Goal: Transaction & Acquisition: Purchase product/service

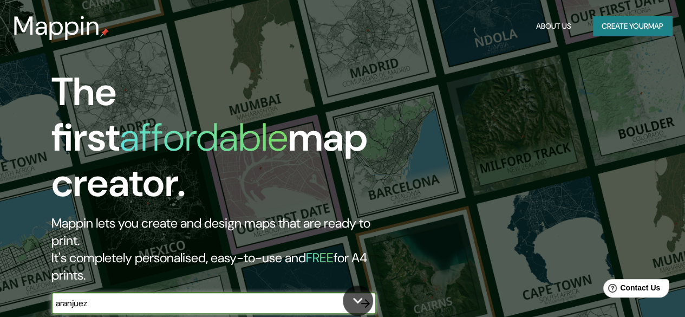
type input "aranjuez"
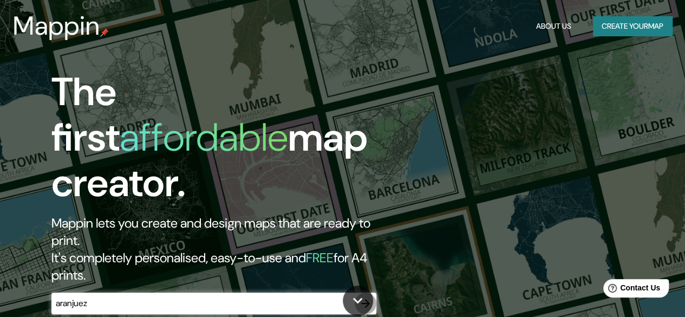
click at [367, 299] on icon "button" at bounding box center [365, 303] width 9 height 9
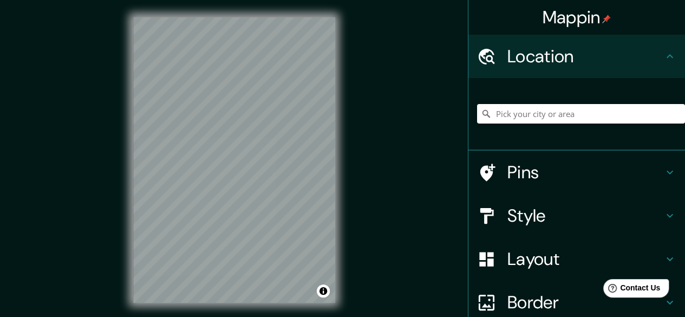
click at [427, 166] on div "Mappin Location Pins Style Layout Border Choose a border. Hint : you can make l…" at bounding box center [342, 169] width 685 height 338
click at [541, 112] on input "Pick your city or area" at bounding box center [581, 114] width 208 height 20
type input "[GEOGRAPHIC_DATA], [GEOGRAPHIC_DATA], [GEOGRAPHIC_DATA]"
click at [433, 148] on div "Mappin Location [GEOGRAPHIC_DATA], [GEOGRAPHIC_DATA], [GEOGRAPHIC_DATA] Pins St…" at bounding box center [342, 169] width 685 height 338
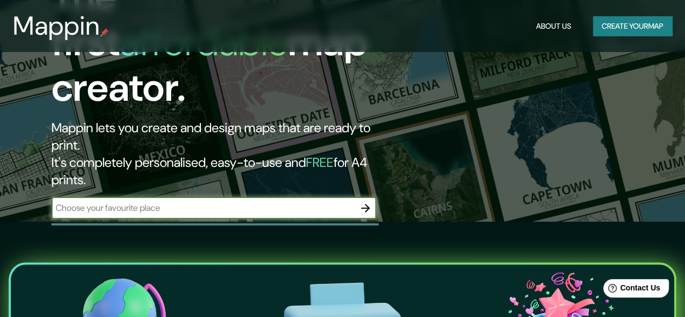
scroll to position [95, 0]
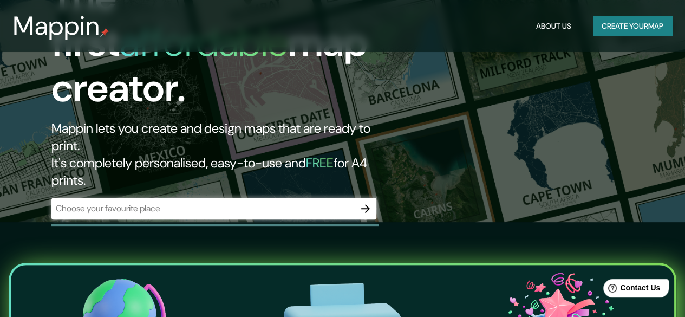
click at [195, 198] on div "​" at bounding box center [213, 209] width 325 height 22
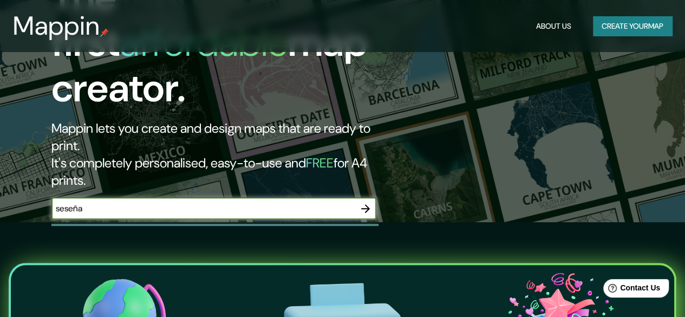
type input "seseña"
click at [369, 202] on icon "button" at bounding box center [365, 208] width 13 height 13
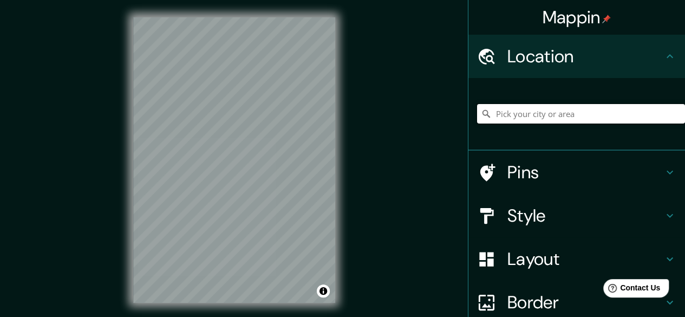
click at [603, 111] on input "Pick your city or area" at bounding box center [581, 114] width 208 height 20
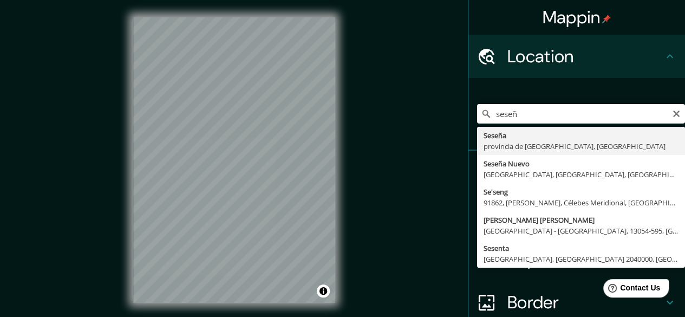
type input "[GEOGRAPHIC_DATA], [GEOGRAPHIC_DATA], [GEOGRAPHIC_DATA]"
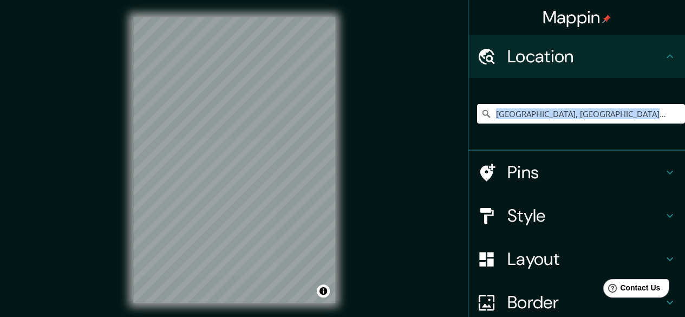
click at [236, 157] on div "Mappin Location [GEOGRAPHIC_DATA], [GEOGRAPHIC_DATA], [GEOGRAPHIC_DATA] Pins St…" at bounding box center [342, 169] width 685 height 338
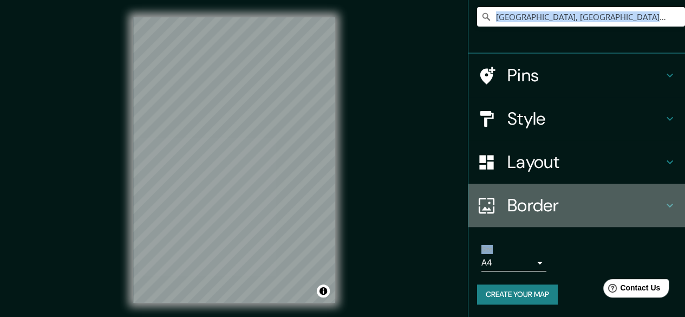
click at [531, 202] on h4 "Border" at bounding box center [586, 206] width 156 height 22
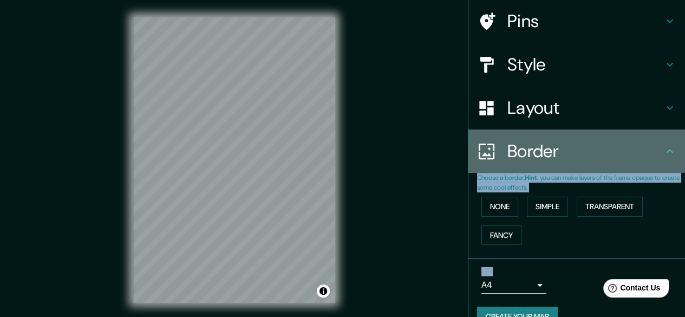
click at [523, 166] on div "Border" at bounding box center [577, 150] width 217 height 43
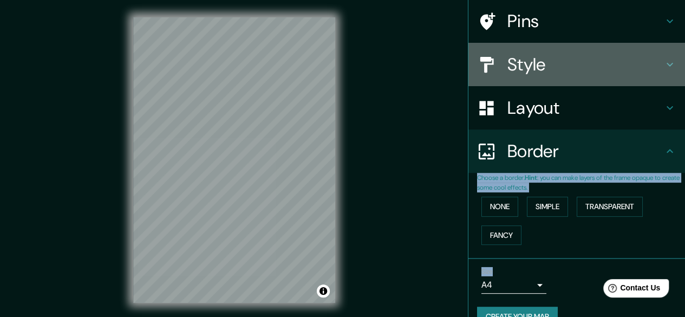
click at [517, 62] on h4 "Style" at bounding box center [586, 65] width 156 height 22
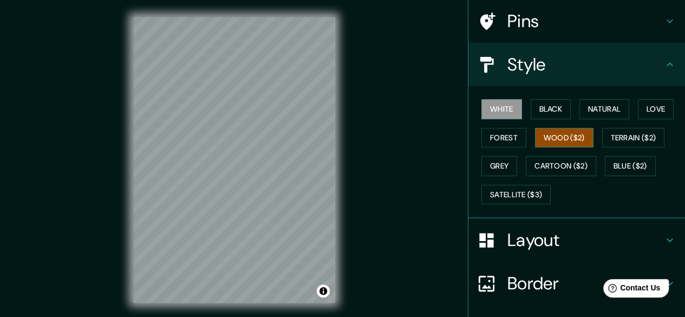
click at [546, 133] on button "Wood ($2)" at bounding box center [564, 138] width 59 height 20
click at [492, 136] on button "Forest" at bounding box center [504, 138] width 45 height 20
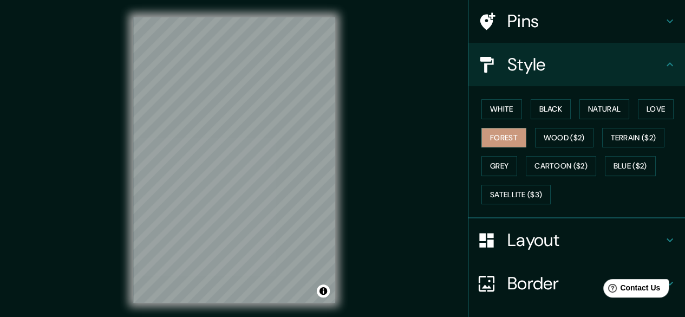
click at [632, 103] on div "White Black Natural Love Forest Wood ($2) Terrain ($2) Grey Cartoon ($2) Blue (…" at bounding box center [581, 152] width 208 height 114
click at [605, 109] on button "Natural" at bounding box center [605, 109] width 50 height 20
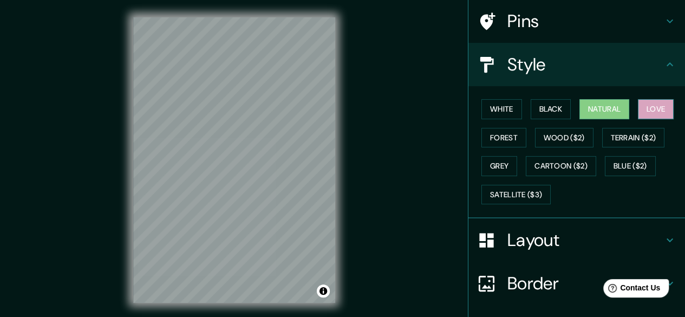
click at [650, 113] on button "Love" at bounding box center [656, 109] width 36 height 20
click at [531, 99] on button "Black" at bounding box center [551, 109] width 41 height 20
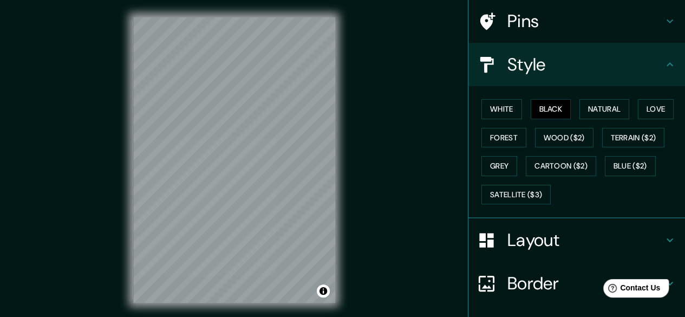
click at [496, 119] on div "White Black Natural Love Forest Wood ($2) Terrain ($2) Grey Cartoon ($2) Blue (…" at bounding box center [581, 152] width 208 height 114
click at [496, 115] on button "White" at bounding box center [502, 109] width 41 height 20
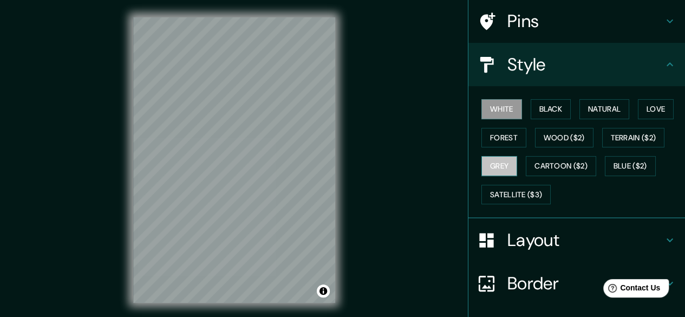
click at [493, 160] on button "Grey" at bounding box center [500, 166] width 36 height 20
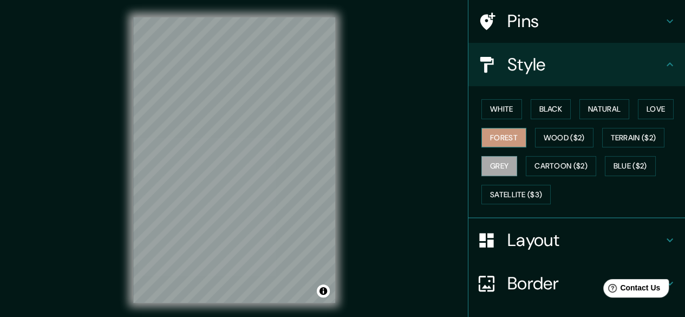
click at [498, 134] on button "Forest" at bounding box center [504, 138] width 45 height 20
click at [657, 113] on button "Love" at bounding box center [656, 109] width 36 height 20
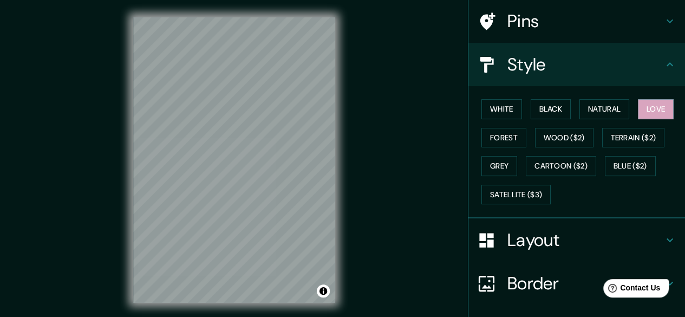
scroll to position [73, 0]
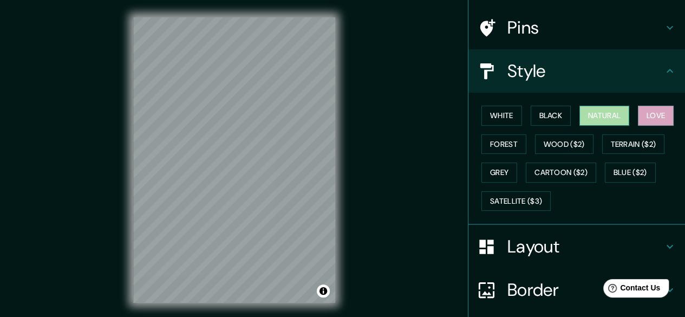
click at [581, 112] on button "Natural" at bounding box center [605, 116] width 50 height 20
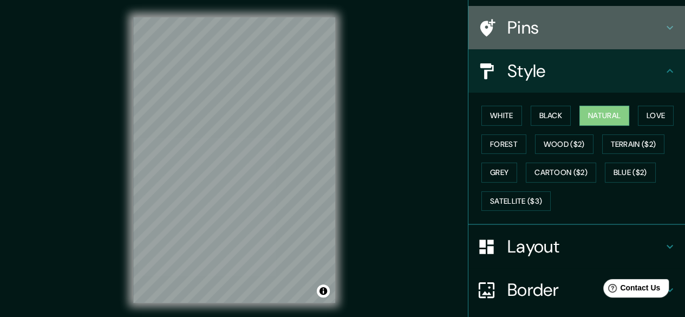
click at [531, 30] on h4 "Pins" at bounding box center [586, 28] width 156 height 22
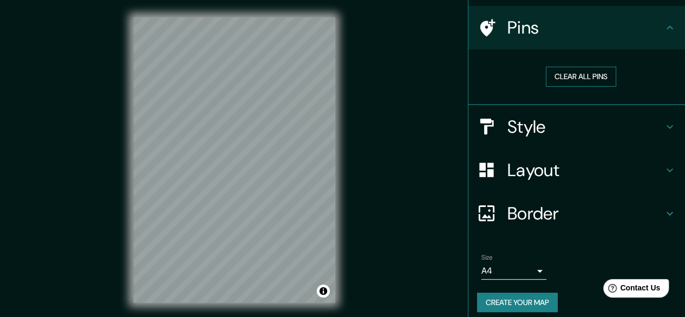
click at [547, 77] on button "Clear all pins" at bounding box center [581, 77] width 70 height 20
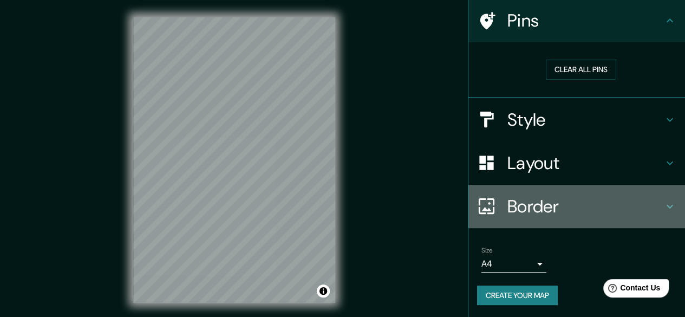
click at [498, 197] on div at bounding box center [492, 206] width 30 height 19
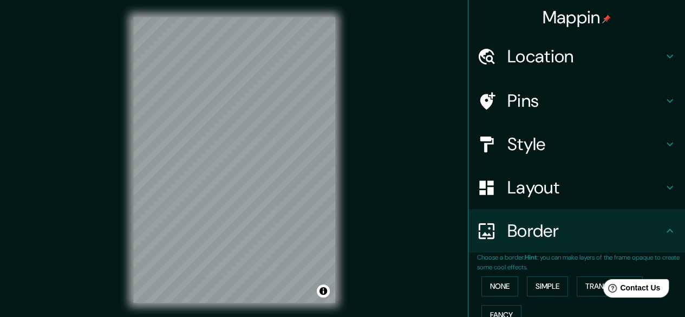
scroll to position [101, 0]
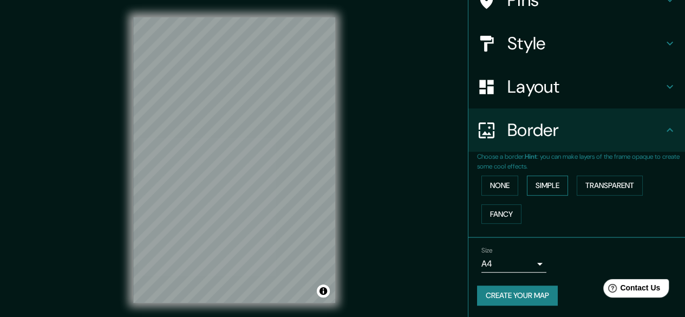
click at [538, 187] on button "Simple" at bounding box center [547, 186] width 41 height 20
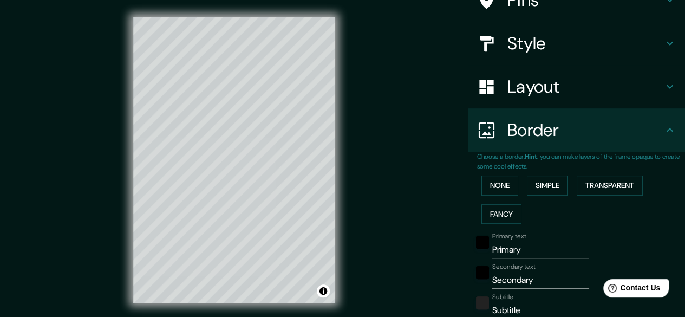
scroll to position [0, 0]
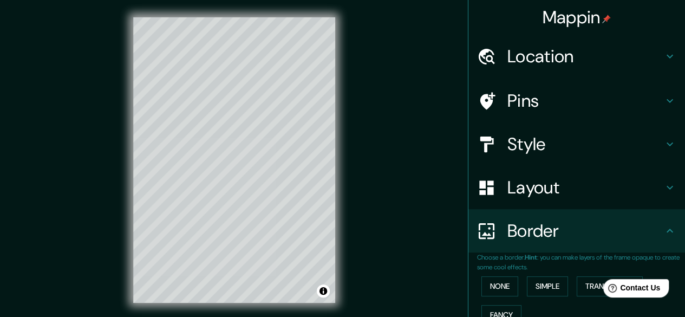
click at [436, 21] on div "Mappin Location [GEOGRAPHIC_DATA], [GEOGRAPHIC_DATA], [GEOGRAPHIC_DATA] Pins St…" at bounding box center [342, 169] width 685 height 338
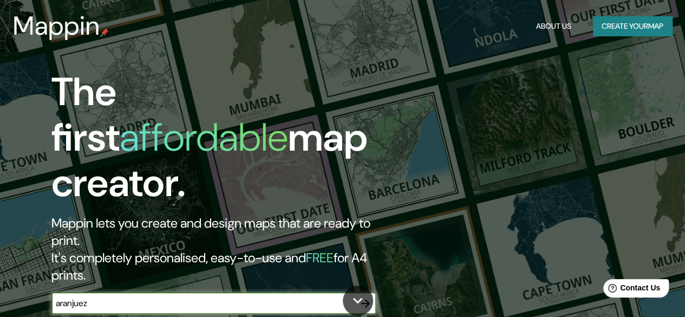
type input "aranjuez"
click at [370, 297] on icon "button" at bounding box center [365, 303] width 13 height 13
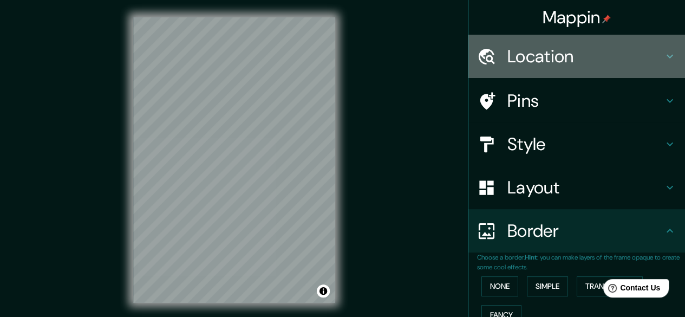
click at [516, 47] on h4 "Location" at bounding box center [586, 57] width 156 height 22
type input "166"
type input "33"
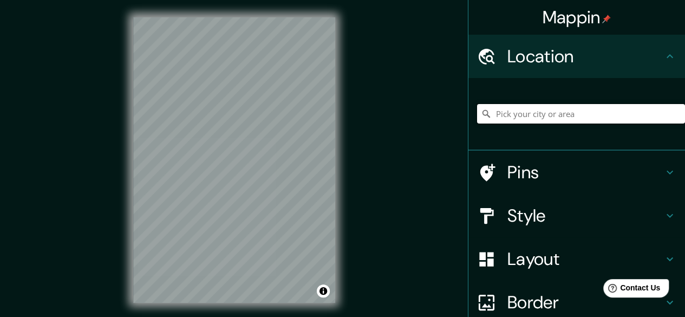
click at [497, 119] on input "Pick your city or area" at bounding box center [581, 114] width 208 height 20
type input "[GEOGRAPHIC_DATA], [GEOGRAPHIC_DATA], [GEOGRAPHIC_DATA]"
click at [93, 195] on div "Mappin Location [GEOGRAPHIC_DATA], [GEOGRAPHIC_DATA], [GEOGRAPHIC_DATA] [GEOGRA…" at bounding box center [342, 169] width 685 height 338
click at [523, 174] on h4 "Pins" at bounding box center [586, 172] width 156 height 22
type input "166"
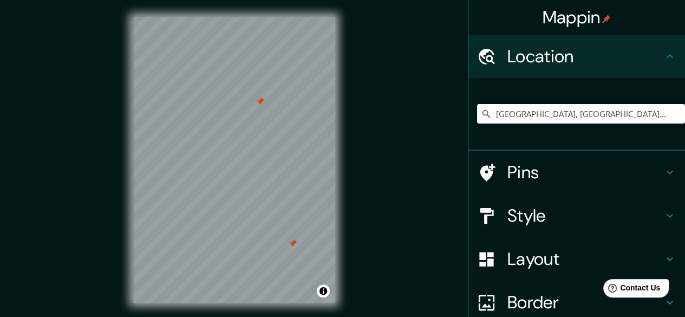
type input "33"
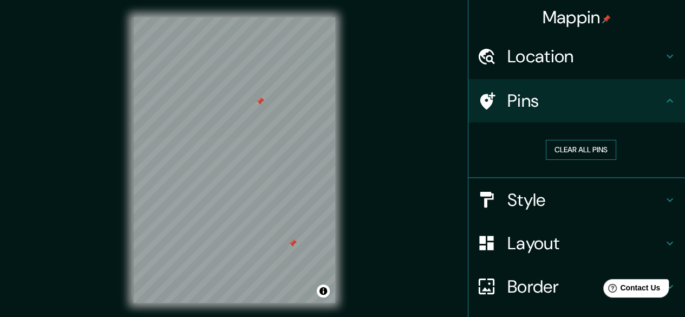
click at [556, 152] on button "Clear all pins" at bounding box center [581, 150] width 70 height 20
click at [530, 250] on h4 "Layout" at bounding box center [586, 243] width 156 height 22
type input "166"
type input "33"
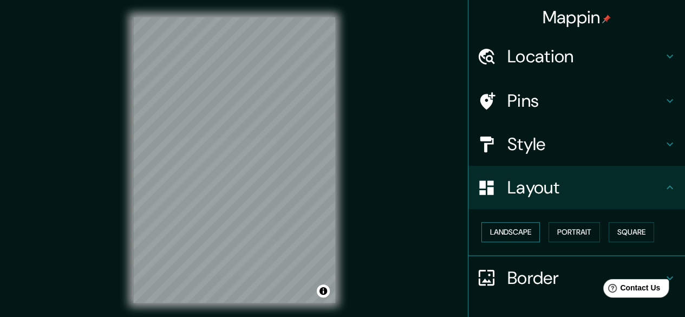
drag, startPoint x: 530, startPoint y: 250, endPoint x: 514, endPoint y: 240, distance: 19.0
click at [514, 240] on div "Landscape [GEOGRAPHIC_DATA]" at bounding box center [577, 232] width 217 height 47
click at [514, 240] on button "Landscape" at bounding box center [511, 232] width 59 height 20
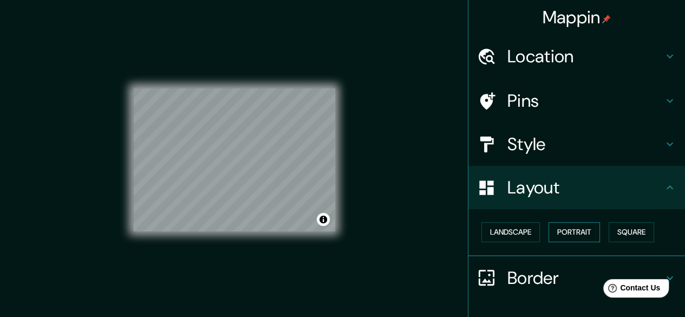
click at [556, 236] on button "Portrait" at bounding box center [574, 232] width 51 height 20
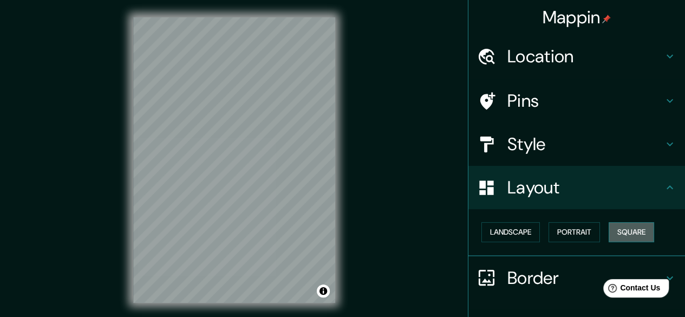
click at [616, 234] on button "Square" at bounding box center [632, 232] width 46 height 20
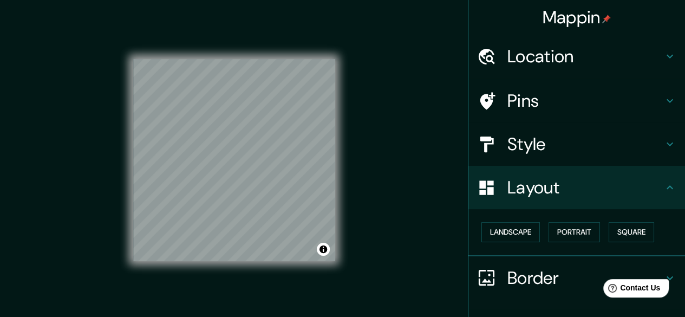
click at [565, 283] on h4 "Border" at bounding box center [586, 278] width 156 height 22
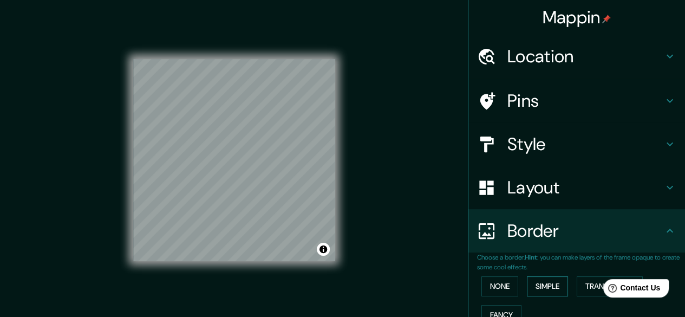
click at [549, 287] on button "Simple" at bounding box center [547, 286] width 41 height 20
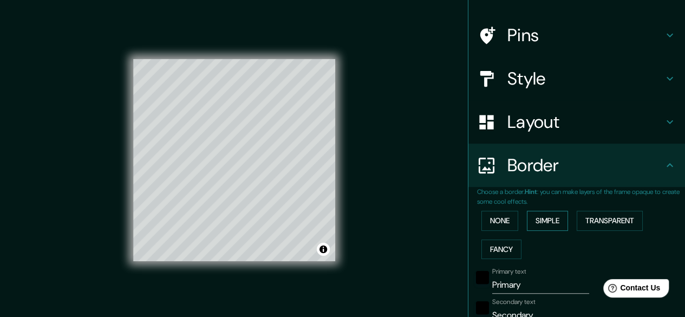
scroll to position [66, 0]
click at [493, 243] on button "Fancy" at bounding box center [502, 249] width 40 height 20
click at [545, 221] on button "Simple" at bounding box center [547, 220] width 41 height 20
click at [584, 221] on button "Transparent" at bounding box center [610, 220] width 66 height 20
click at [488, 219] on button "None" at bounding box center [500, 220] width 37 height 20
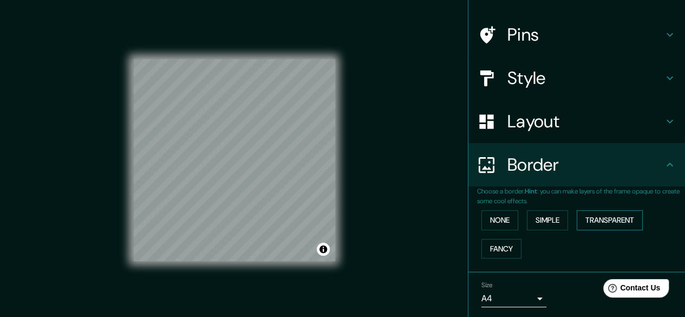
click at [590, 218] on button "Transparent" at bounding box center [610, 220] width 66 height 20
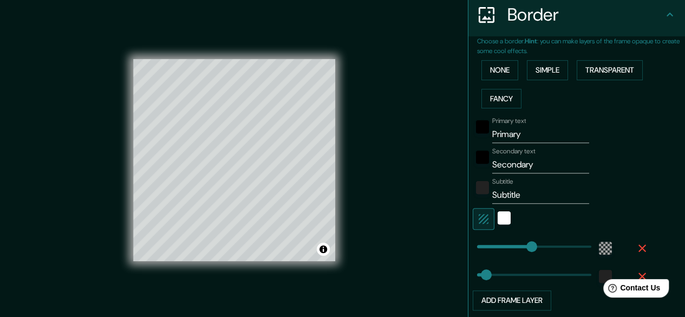
scroll to position [298, 0]
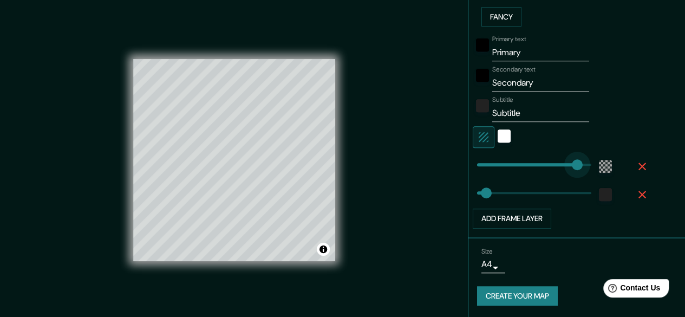
type input "373"
drag, startPoint x: 523, startPoint y: 166, endPoint x: 592, endPoint y: 174, distance: 69.2
type input "30"
type input "61"
drag, startPoint x: 586, startPoint y: 163, endPoint x: 488, endPoint y: 173, distance: 99.1
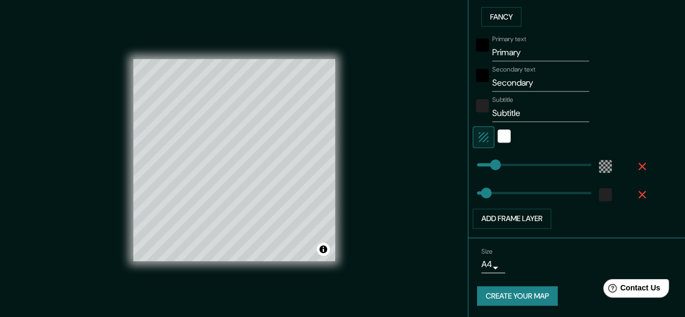
click at [430, 269] on div "Mappin Location [GEOGRAPHIC_DATA], [GEOGRAPHIC_DATA], [GEOGRAPHIC_DATA] [GEOGRA…" at bounding box center [342, 169] width 685 height 338
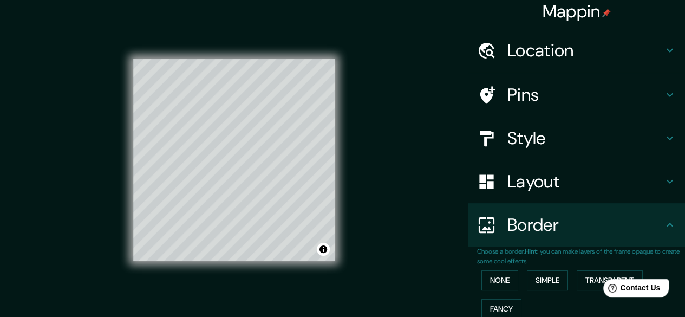
scroll to position [7, 0]
click at [549, 174] on h4 "Layout" at bounding box center [586, 181] width 156 height 22
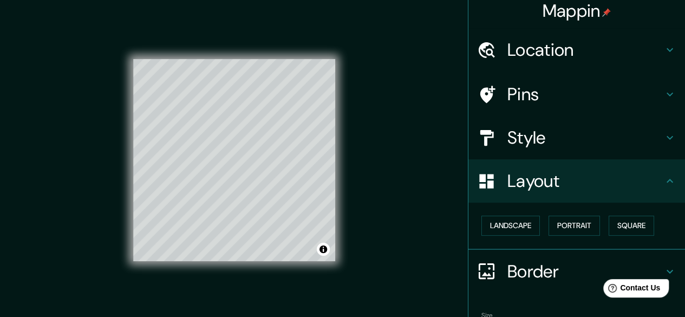
click at [523, 147] on h4 "Style" at bounding box center [586, 138] width 156 height 22
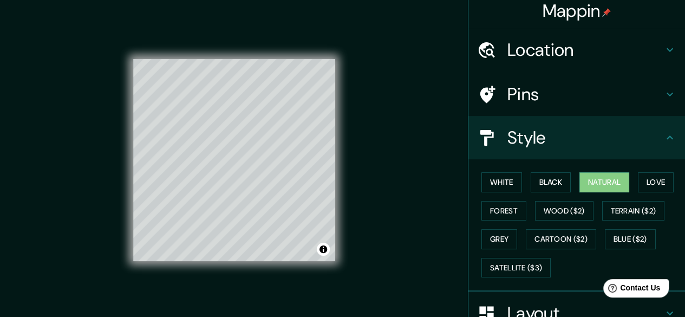
click at [531, 94] on h4 "Pins" at bounding box center [586, 94] width 156 height 22
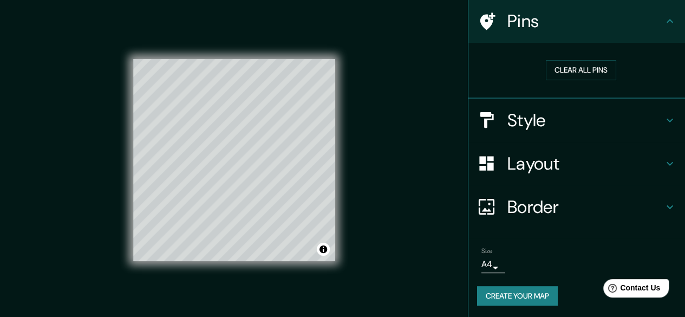
scroll to position [80, 0]
click at [585, 201] on h4 "Border" at bounding box center [586, 207] width 156 height 22
type input "30"
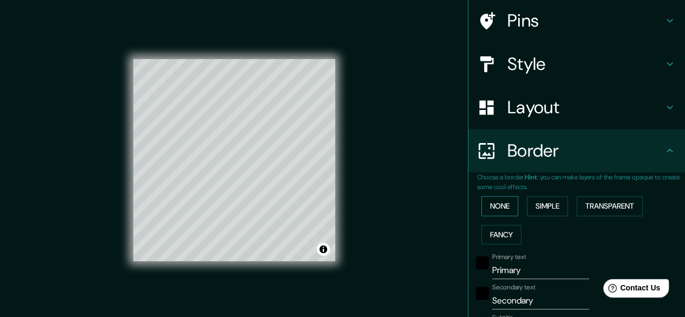
click at [496, 203] on button "None" at bounding box center [500, 206] width 37 height 20
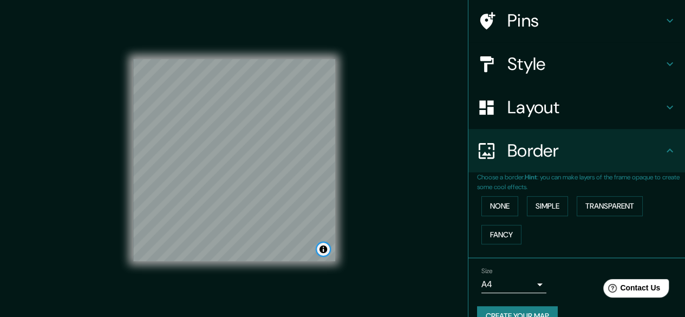
click at [323, 247] on button "Toggle attribution" at bounding box center [323, 249] width 13 height 13
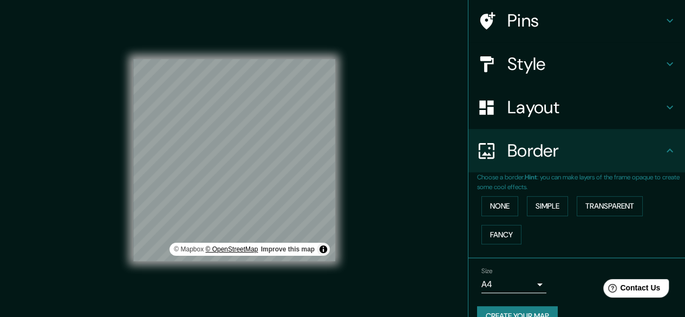
click at [237, 250] on link "© OpenStreetMap" at bounding box center [231, 249] width 53 height 8
click at [192, 248] on link "© Mapbox" at bounding box center [189, 249] width 30 height 8
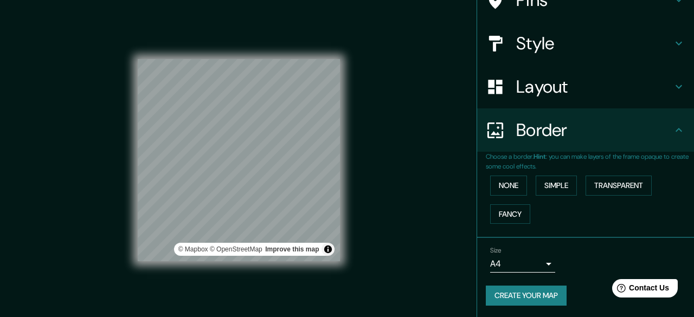
click at [527, 262] on body "Mappin Location [GEOGRAPHIC_DATA], [GEOGRAPHIC_DATA], [GEOGRAPHIC_DATA] [GEOGRA…" at bounding box center [347, 158] width 694 height 317
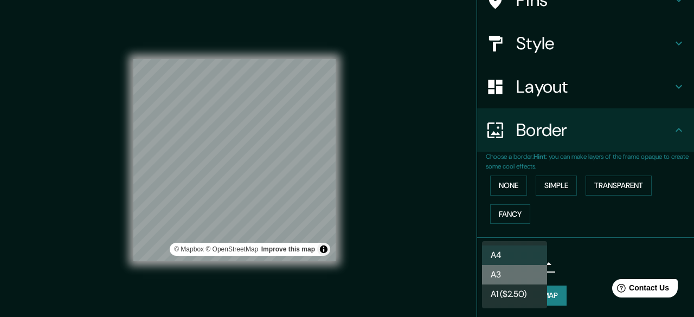
click at [523, 273] on li "A3" at bounding box center [514, 275] width 65 height 20
type input "a4"
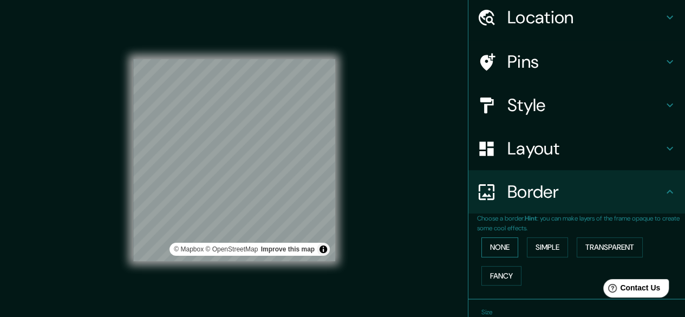
scroll to position [94, 0]
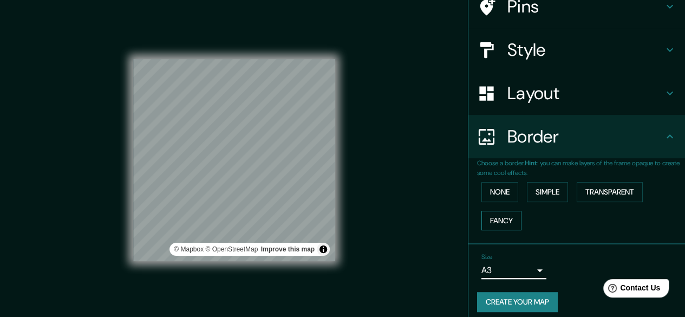
click at [487, 223] on button "Fancy" at bounding box center [502, 221] width 40 height 20
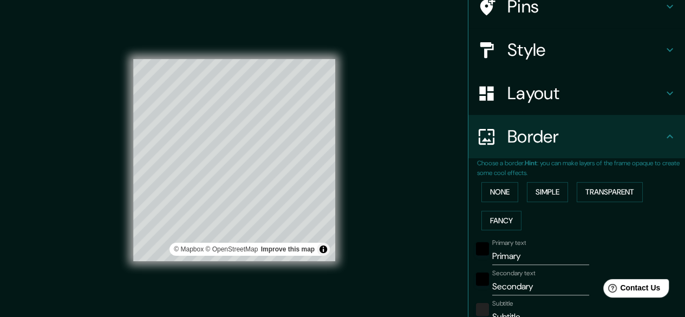
click at [496, 202] on div "None Simple Transparent Fancy" at bounding box center [581, 206] width 208 height 57
click at [495, 195] on button "None" at bounding box center [500, 192] width 37 height 20
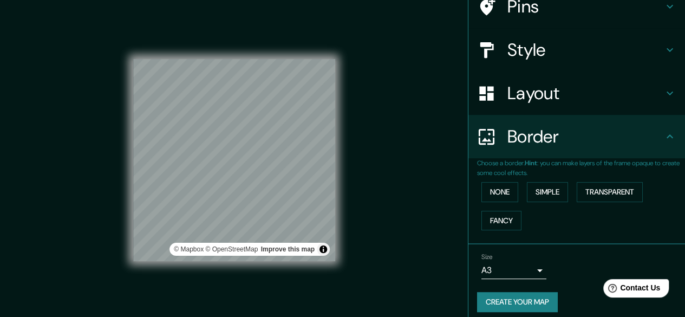
click at [619, 95] on h4 "Layout" at bounding box center [586, 93] width 156 height 22
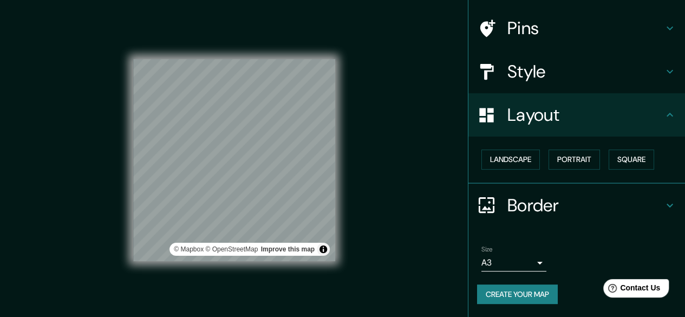
scroll to position [72, 0]
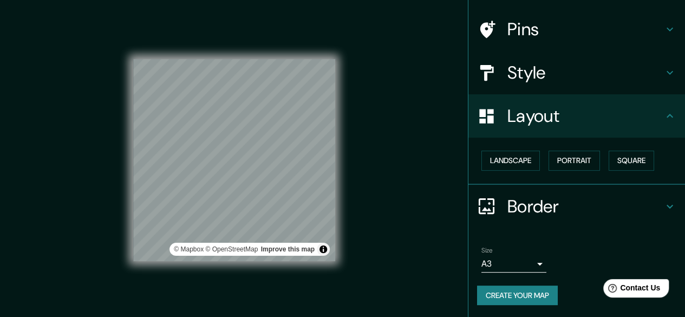
click at [584, 69] on h4 "Style" at bounding box center [586, 73] width 156 height 22
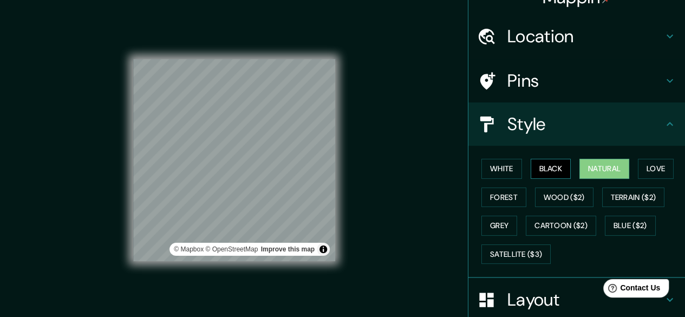
scroll to position [18, 0]
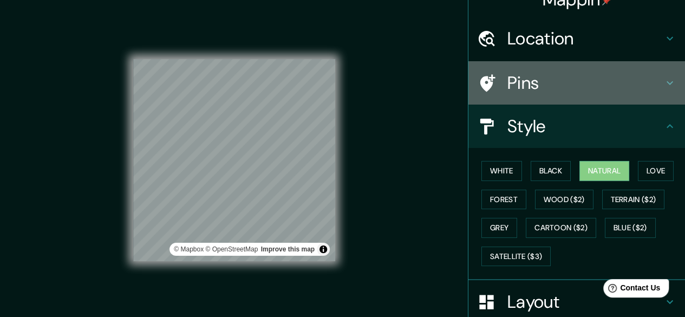
click at [553, 95] on div "Pins" at bounding box center [577, 82] width 217 height 43
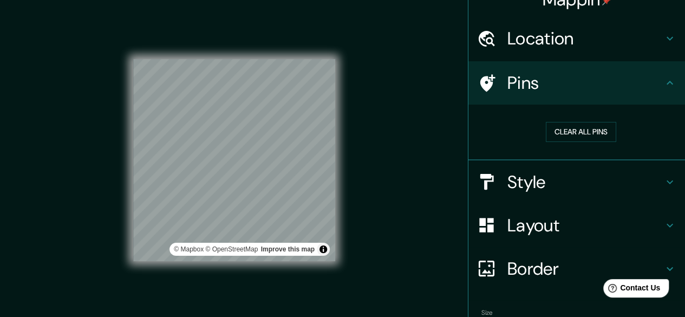
click at [577, 45] on h4 "Location" at bounding box center [586, 39] width 156 height 22
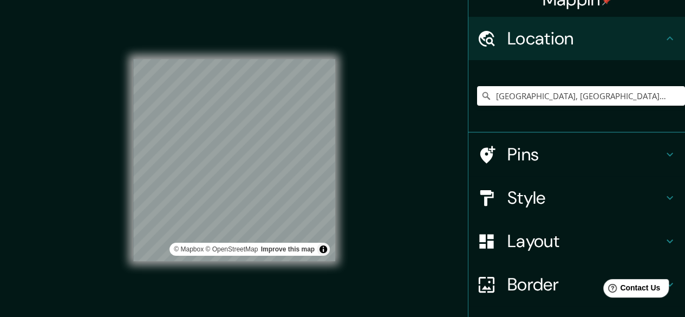
click at [284, 245] on div "© Mapbox © OpenStreetMap Improve this map" at bounding box center [244, 249] width 141 height 11
click at [288, 251] on link "Improve this map" at bounding box center [288, 249] width 54 height 8
